Goal: Task Accomplishment & Management: Manage account settings

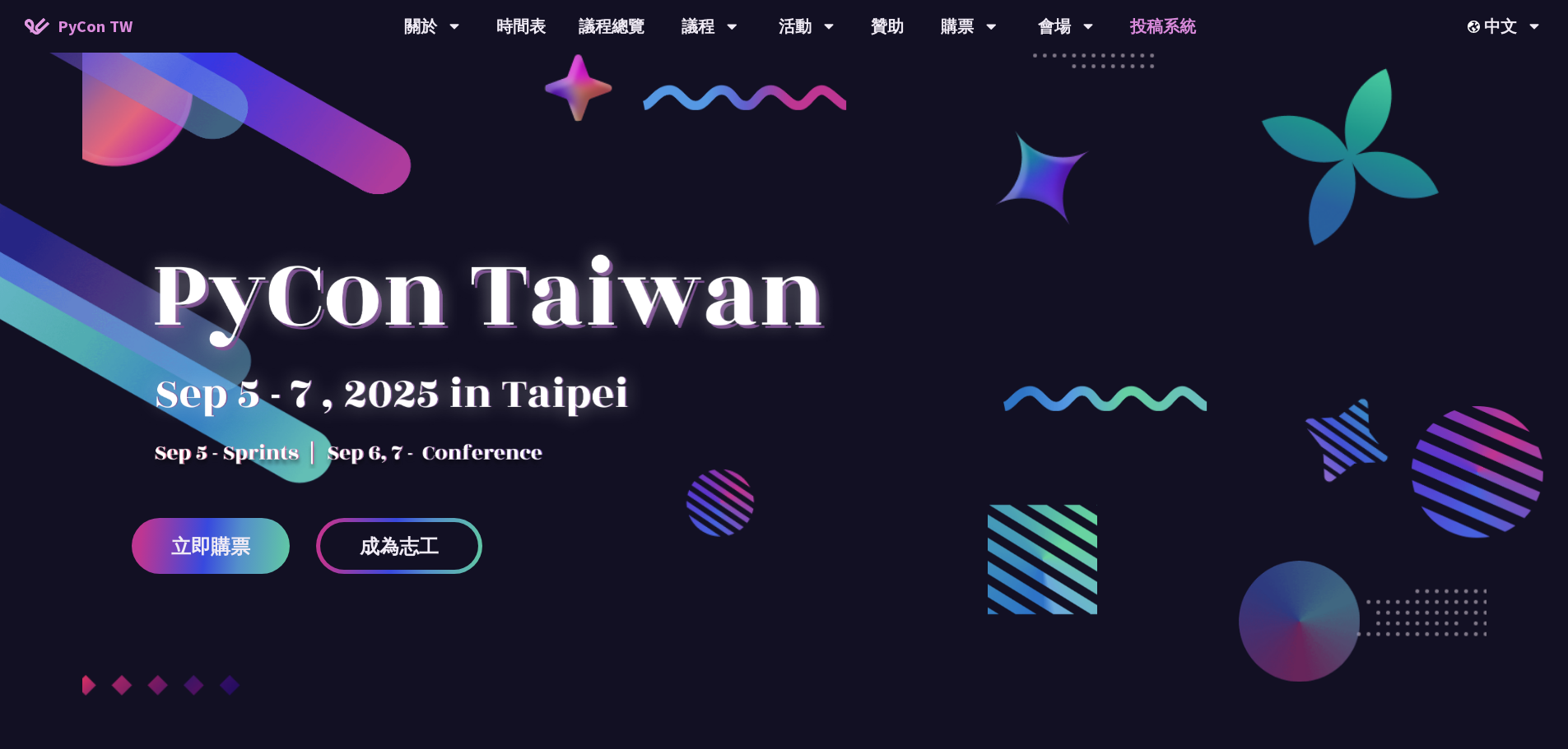
click at [1198, 29] on link "投稿系統" at bounding box center [1163, 26] width 99 height 53
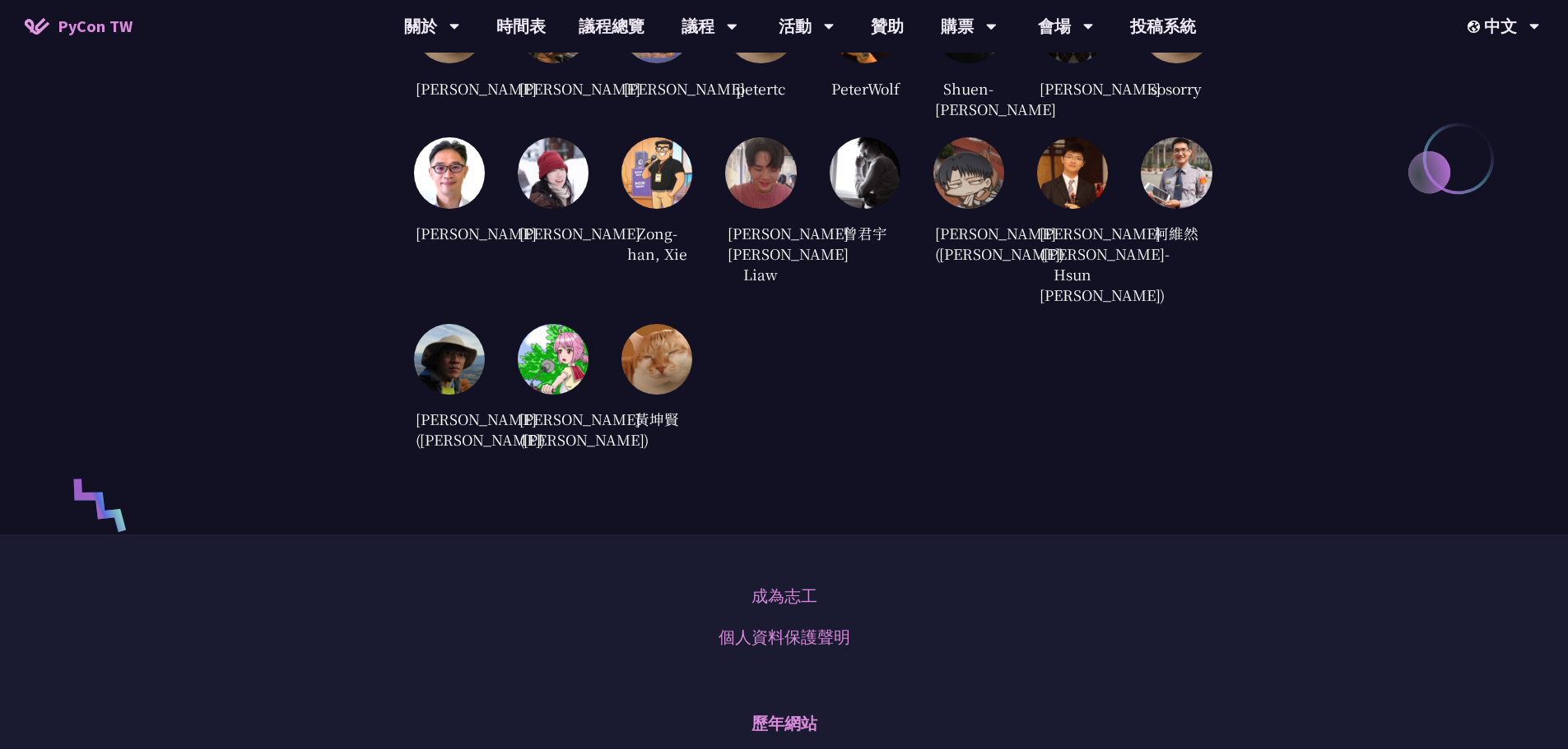
scroll to position [3866, 0]
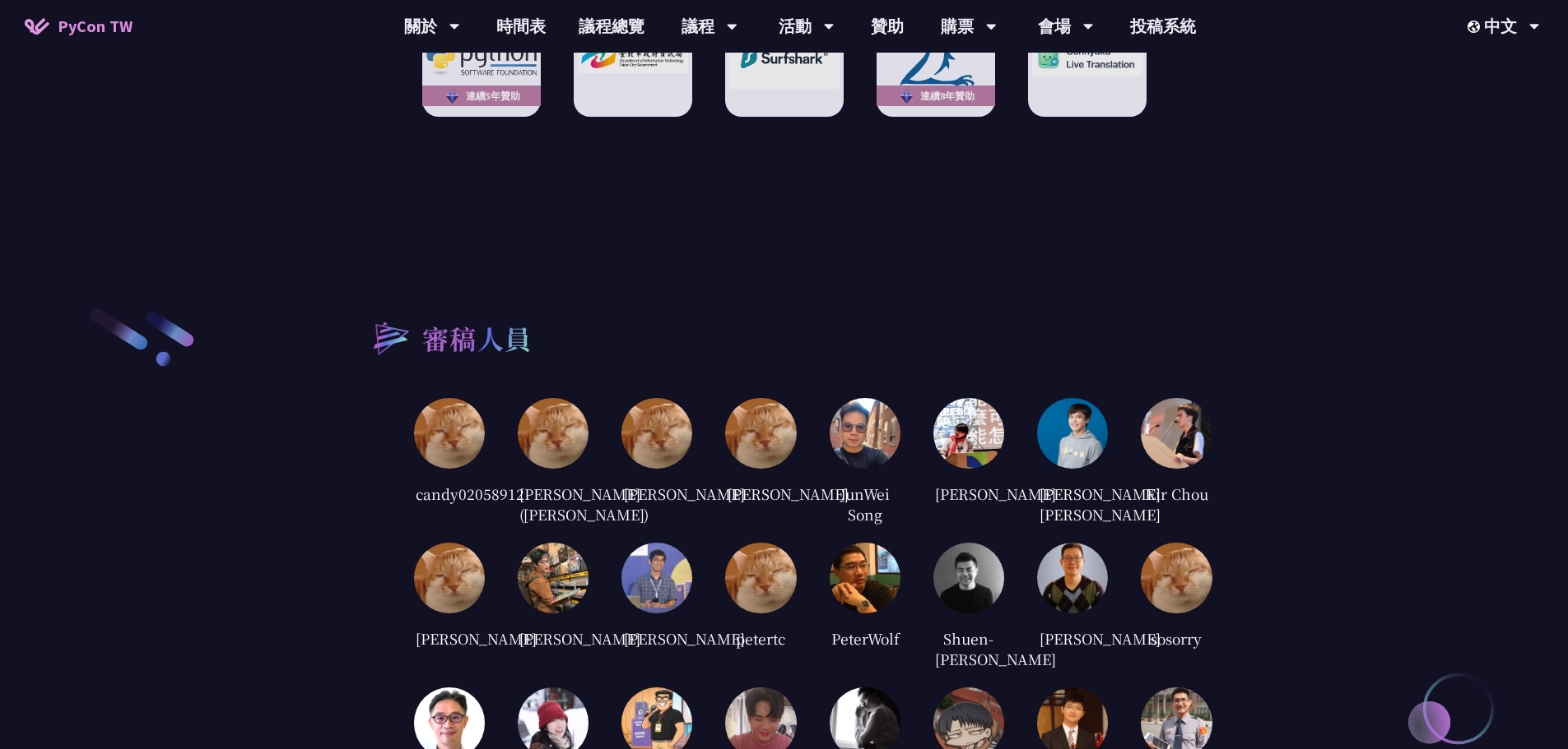
scroll to position [3373, 0]
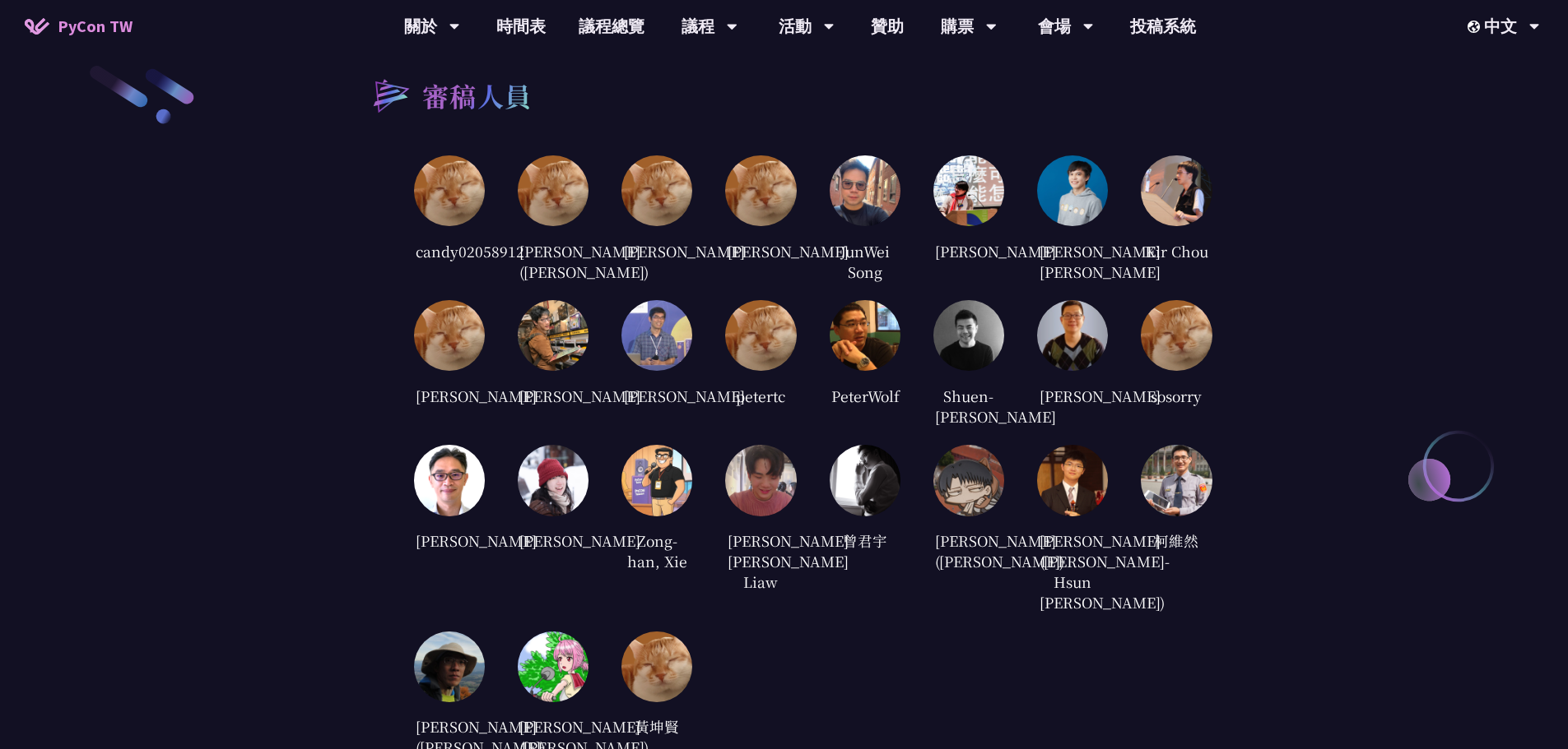
click at [1239, 448] on div "審稿人員 candy02058912 Cheng-Lung Sung (宋政隆) Jian-Ming Huang Jiawei Chen JunWei Son…" at bounding box center [784, 411] width 1568 height 860
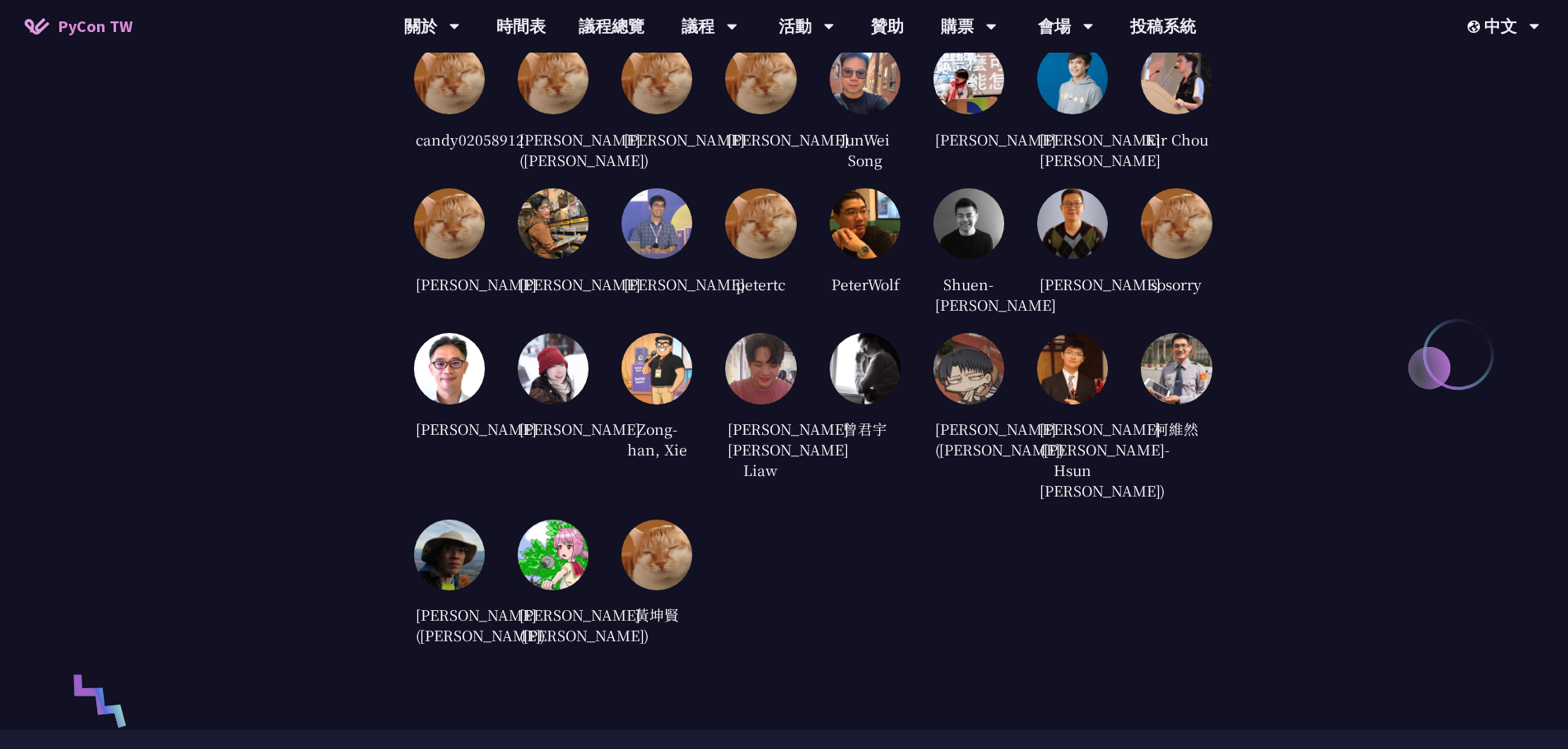
scroll to position [3537, 0]
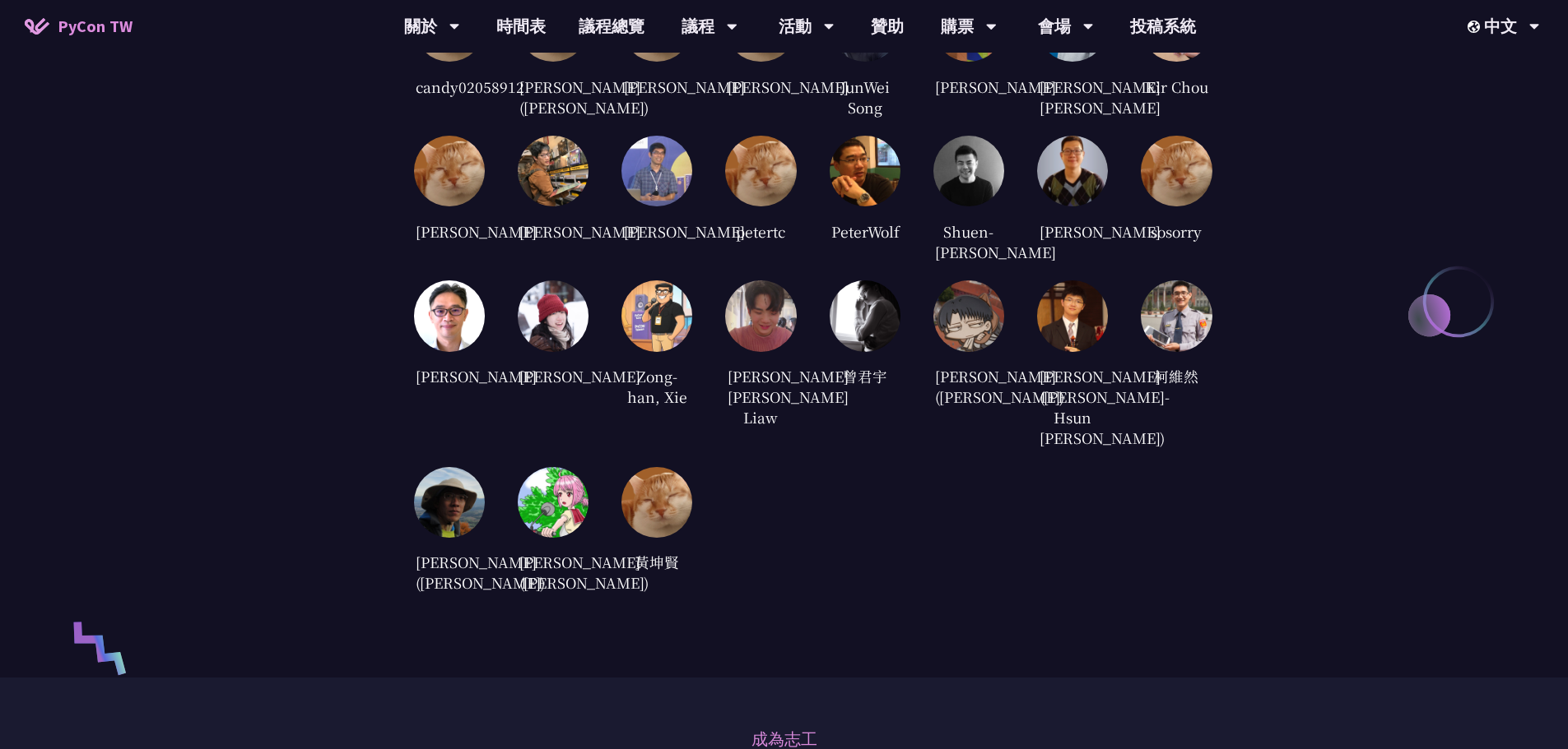
click at [891, 557] on div "candy02058912 Cheng-Lung Sung (宋政隆) Jian-Ming Huang Jiawei Chen JunWei Song Kei…" at bounding box center [813, 293] width 799 height 605
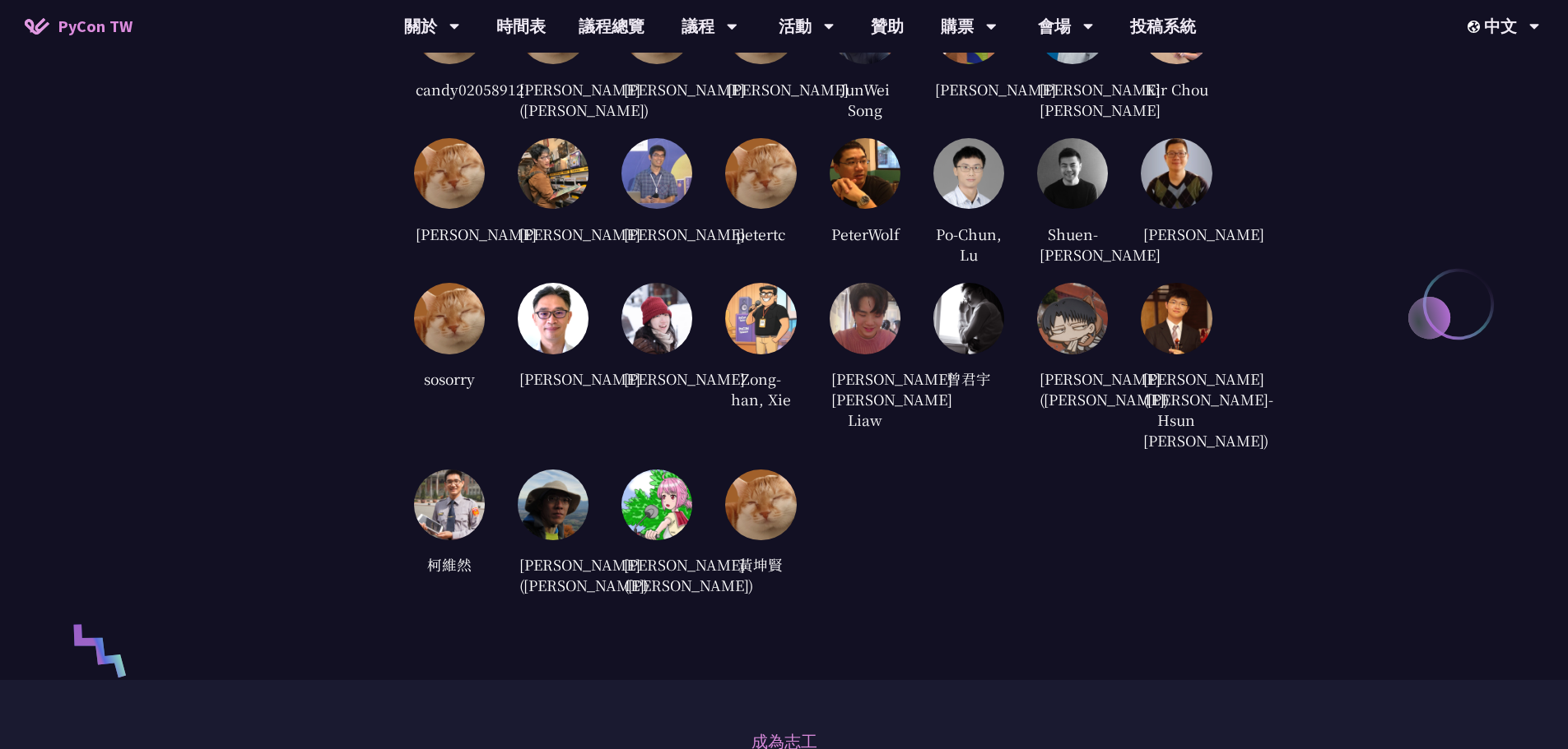
scroll to position [3455, 0]
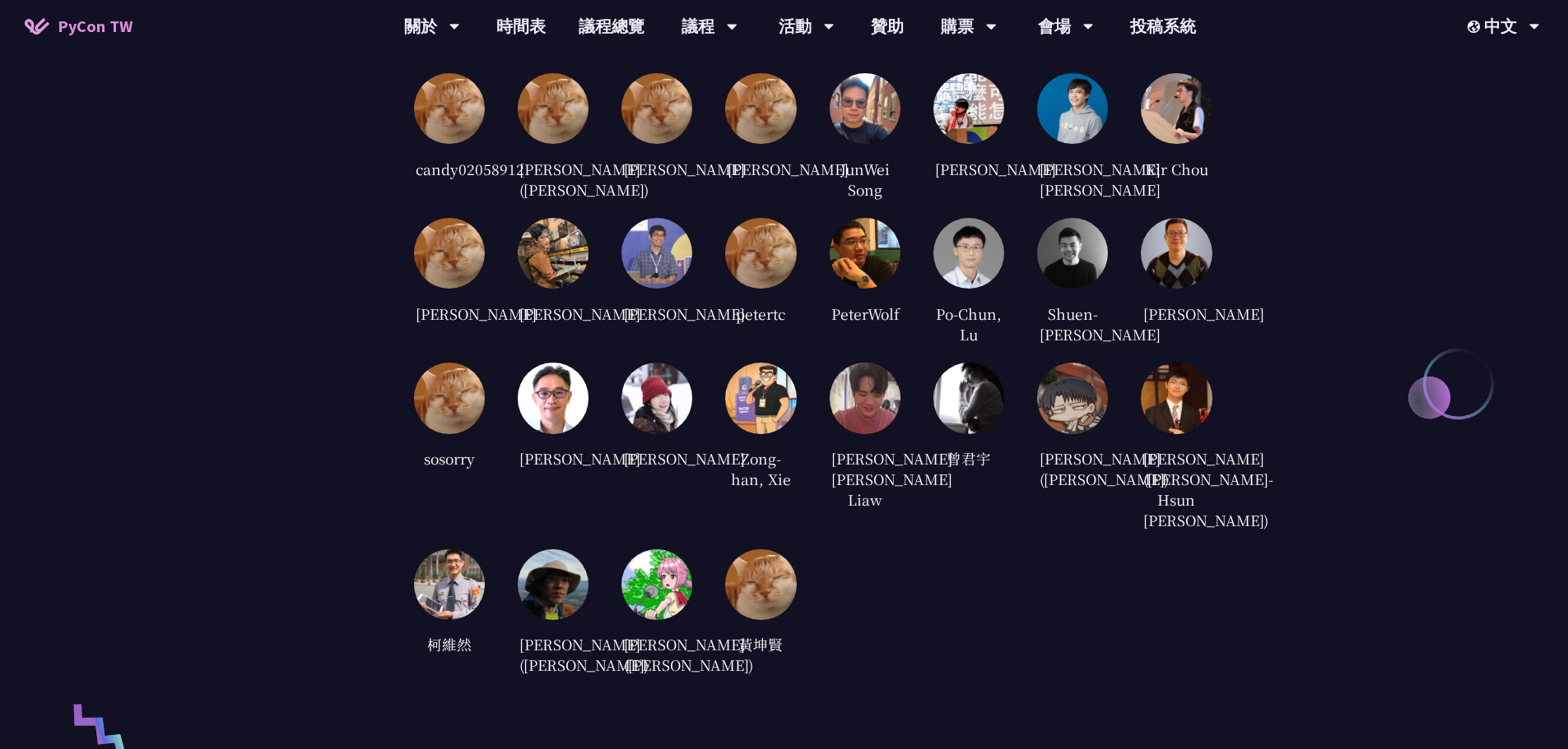
click at [978, 347] on div "Po-Chun, Lu" at bounding box center [968, 324] width 71 height 46
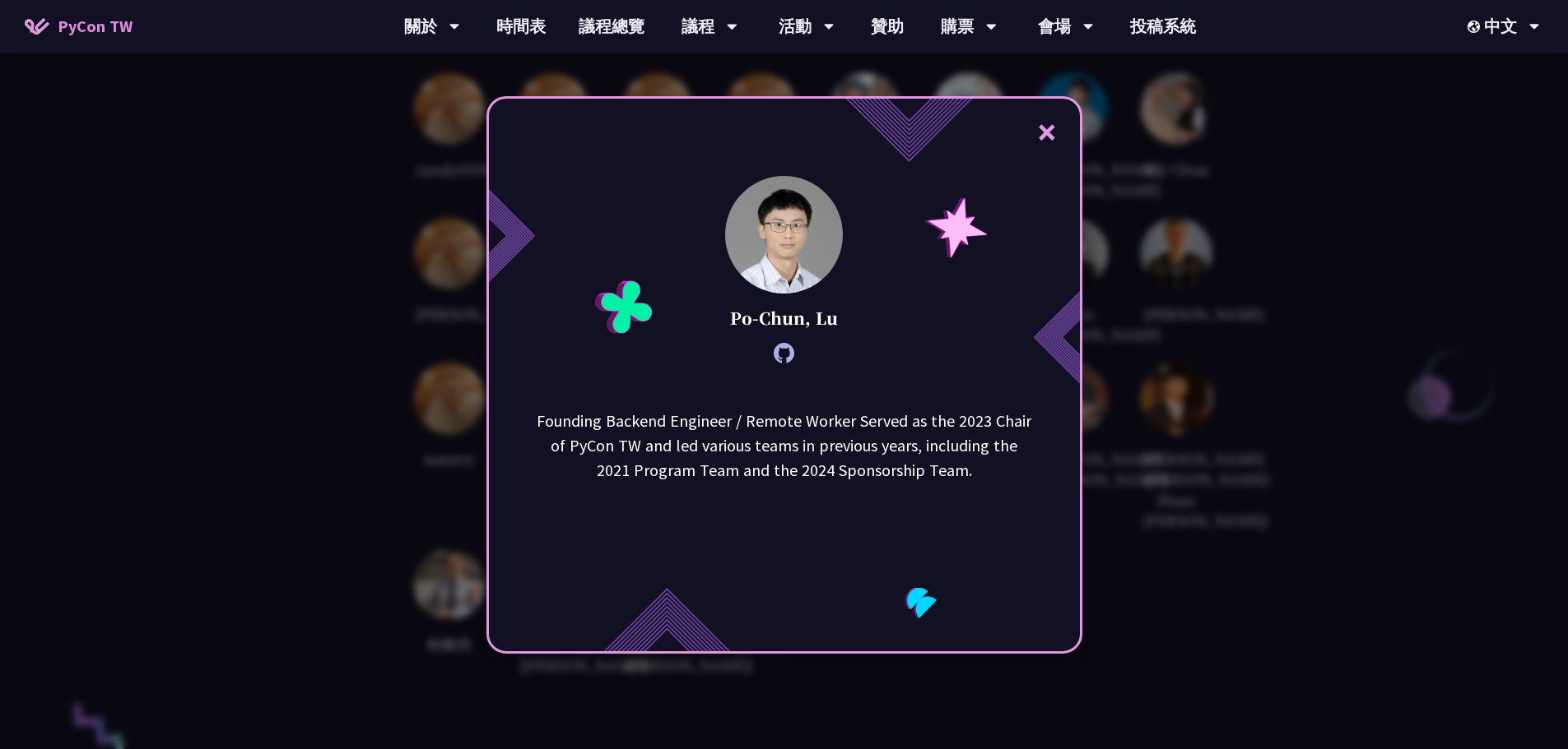
click at [1056, 126] on button "×" at bounding box center [1047, 131] width 49 height 49
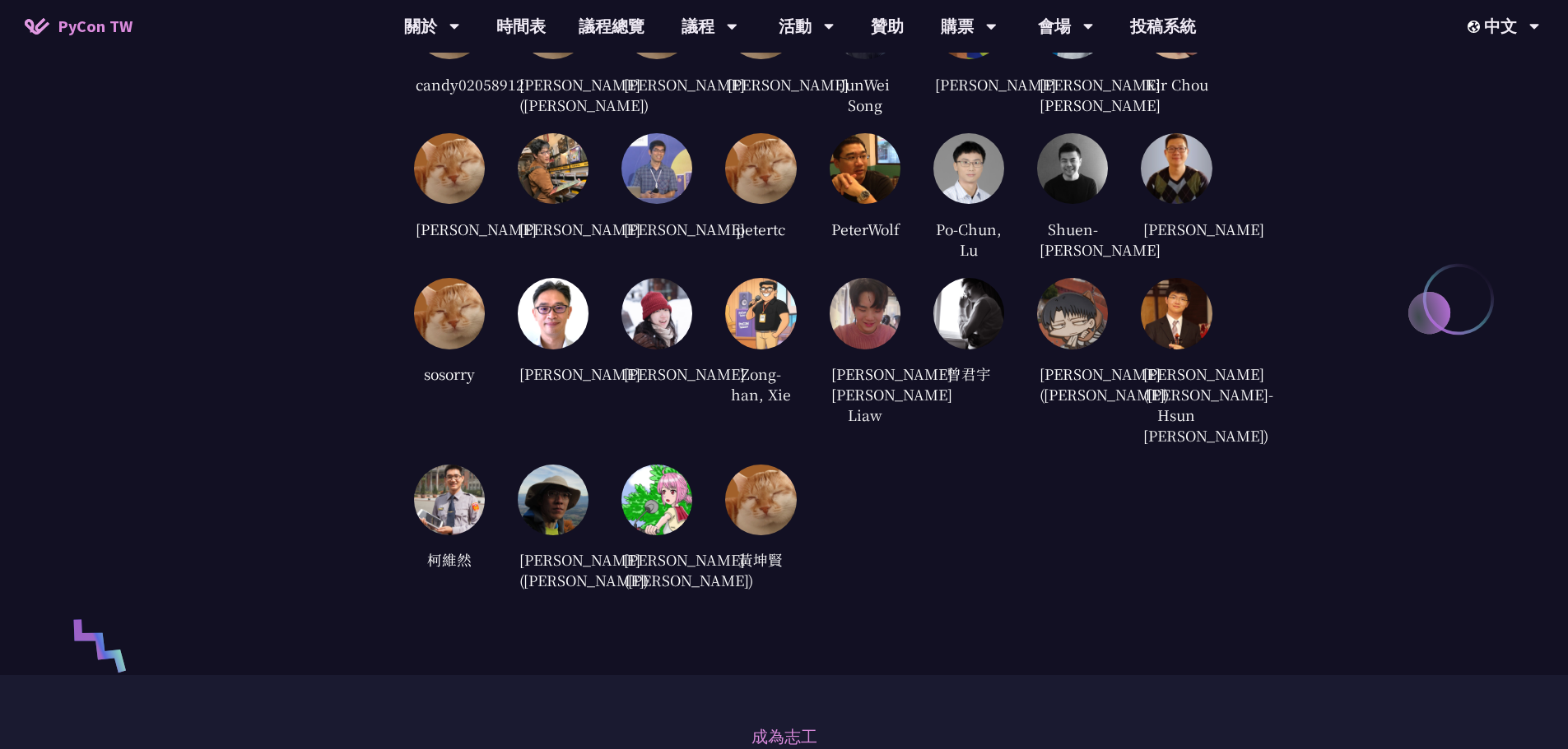
click at [1364, 257] on div "審稿人員 candy02058912 Cheng-Lung Sung (宋政隆) Jian-Ming Huang Jiawei Chen JunWei Son…" at bounding box center [784, 244] width 1568 height 860
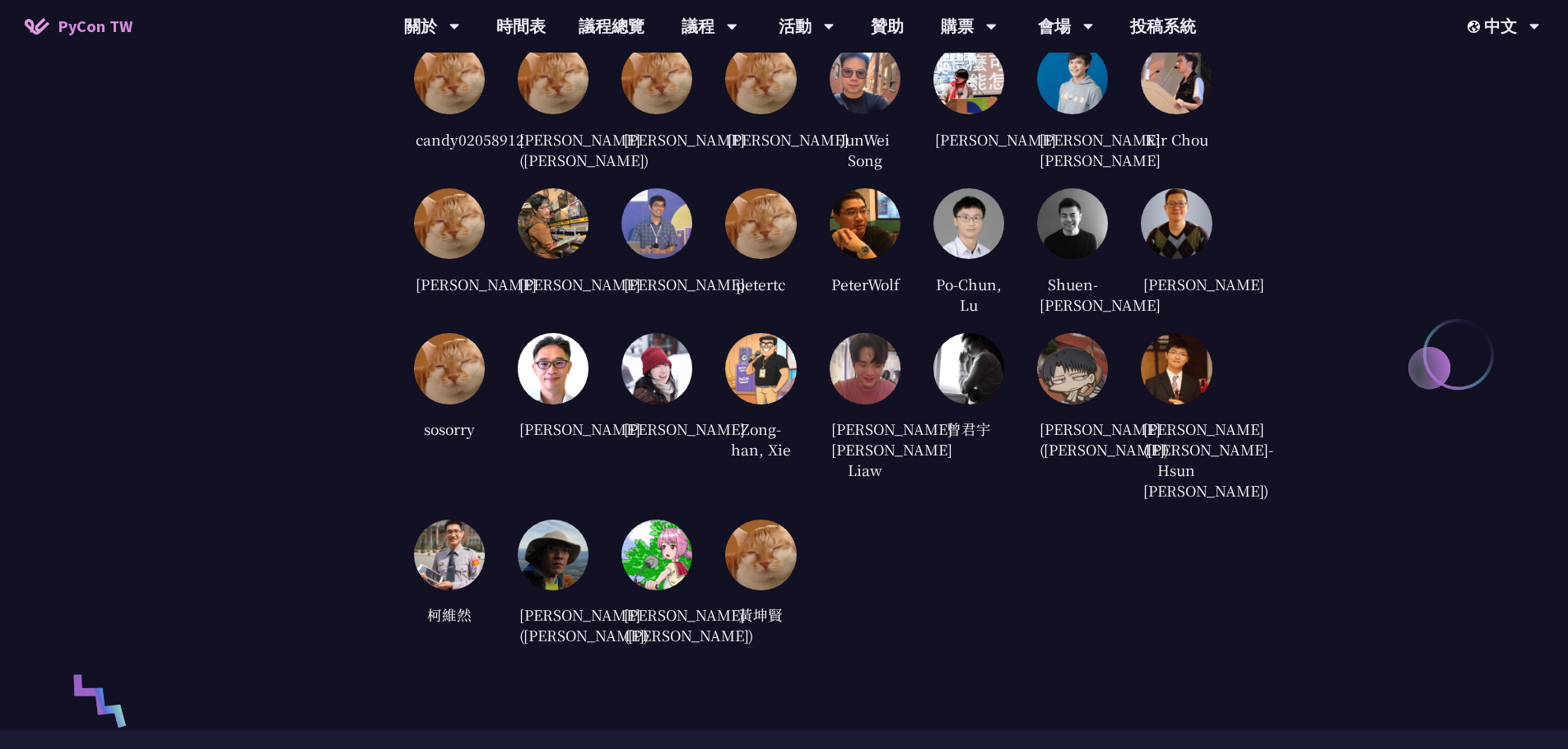
scroll to position [3376, 0]
